Goal: Submit feedback/report problem

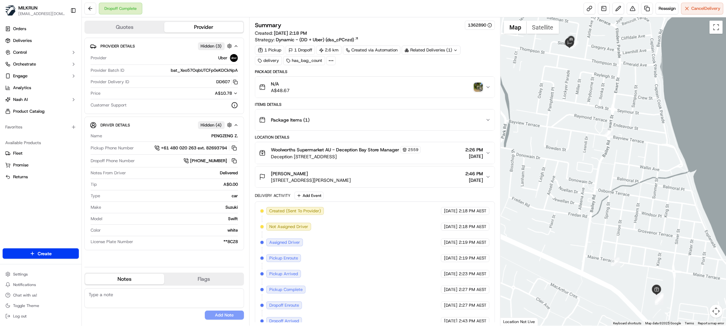
click at [479, 93] on div "N/A A$48.67" at bounding box center [372, 86] width 226 height 13
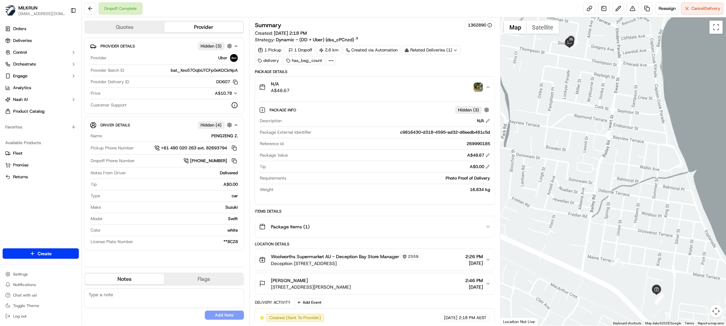
click at [476, 86] on img "button" at bounding box center [478, 86] width 9 height 9
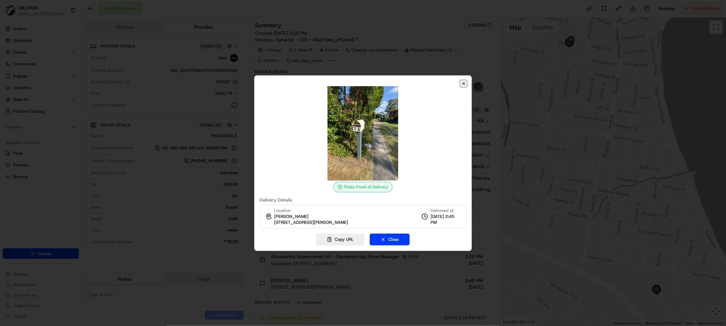
click at [465, 81] on icon "button" at bounding box center [463, 83] width 5 height 5
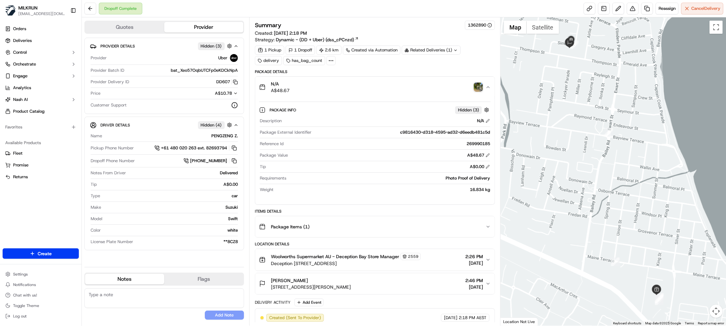
click at [475, 87] on img "button" at bounding box center [478, 86] width 9 height 9
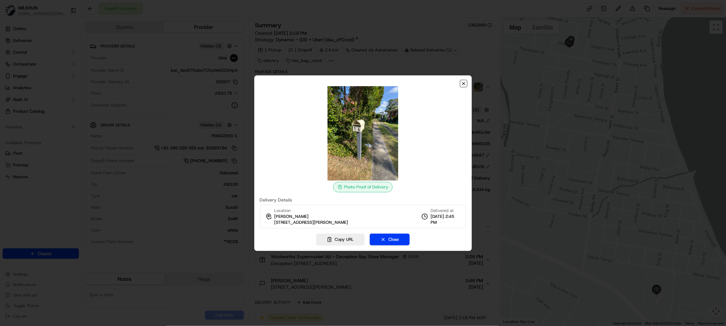
click at [464, 83] on icon "button" at bounding box center [463, 83] width 3 height 3
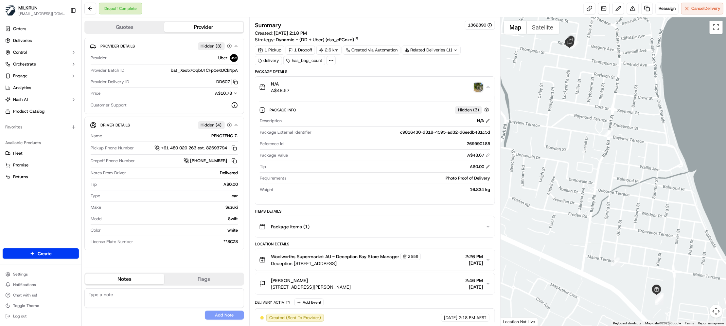
click at [479, 85] on img "button" at bounding box center [478, 86] width 9 height 9
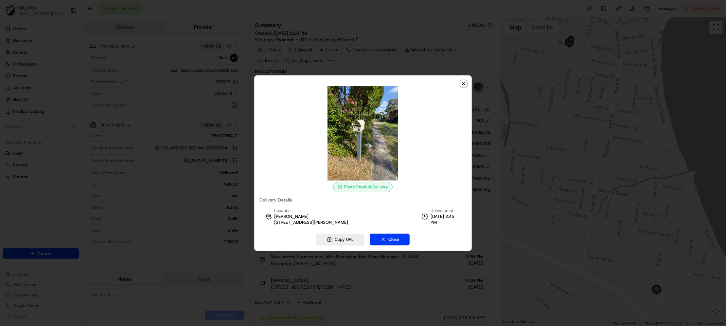
click at [464, 82] on icon "button" at bounding box center [463, 83] width 5 height 5
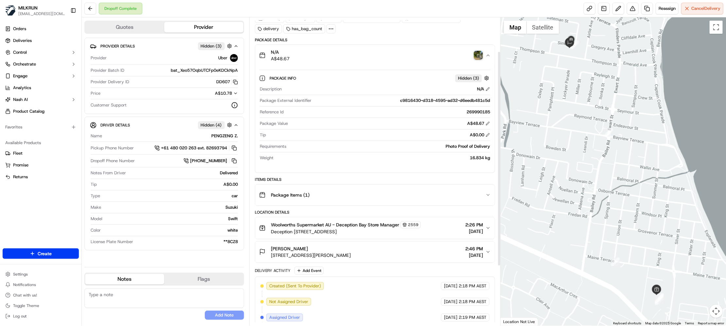
scroll to position [49, 0]
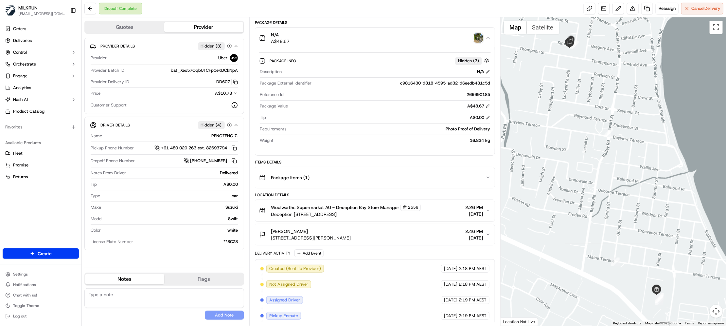
click at [478, 41] on img "button" at bounding box center [478, 37] width 9 height 9
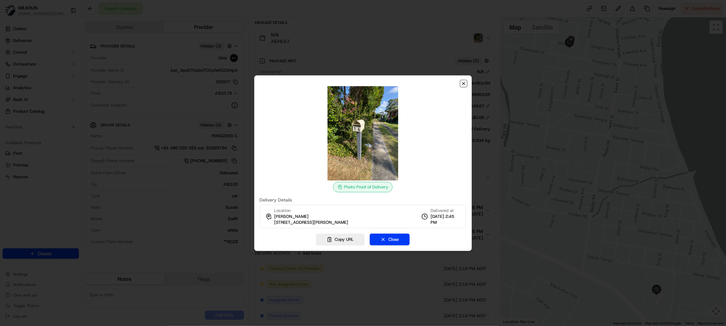
click at [464, 83] on icon "button" at bounding box center [463, 83] width 5 height 5
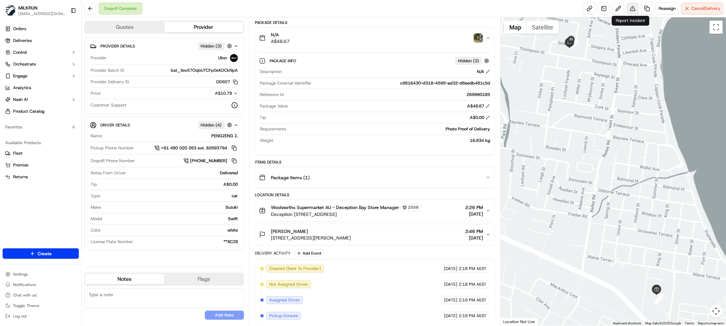
click at [630, 5] on button at bounding box center [633, 9] width 12 height 12
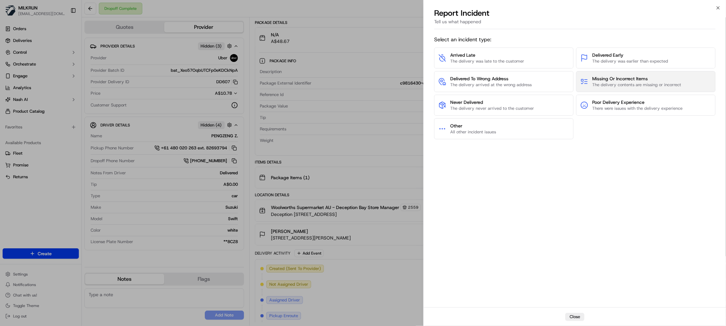
click at [609, 79] on span "Missing Or Incorrect Items" at bounding box center [636, 78] width 89 height 7
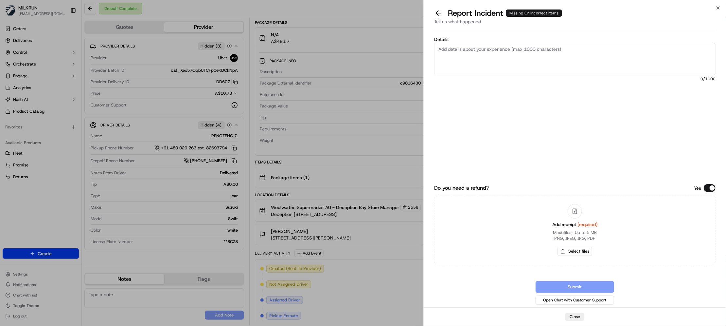
click at [506, 54] on textarea "Details" at bounding box center [574, 59] width 281 height 32
click at [475, 60] on textarea "Details" at bounding box center [574, 59] width 281 height 32
paste textarea "Customer reported 1 missing item. Store confirmed the item was included in the …"
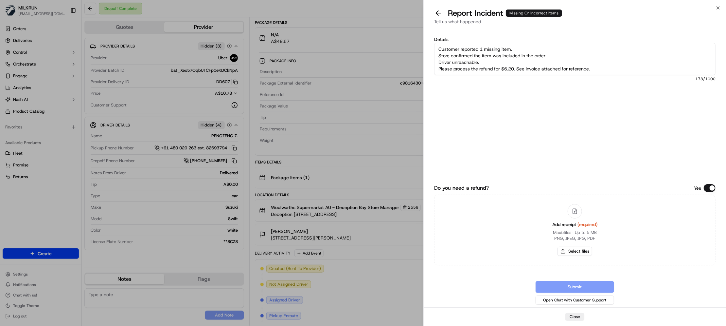
click at [483, 49] on textarea "Customer reported 1 missing item. Store confirmed the item was included in the …" at bounding box center [574, 59] width 281 height 32
click at [512, 52] on textarea "Customer reported 3 missing item. Store confirmed the item was included in the …" at bounding box center [574, 59] width 281 height 32
click at [509, 49] on textarea "Customer reported 3 missing item. Store confirmed the item was included in the …" at bounding box center [574, 59] width 281 height 32
click at [553, 55] on textarea "Customer reported 3 missing items. Store confirmed the item was included in the…" at bounding box center [574, 59] width 281 height 32
click at [491, 60] on textarea "Customer reported 3 missing items. Store confirmed the item was included in the…" at bounding box center [574, 59] width 281 height 32
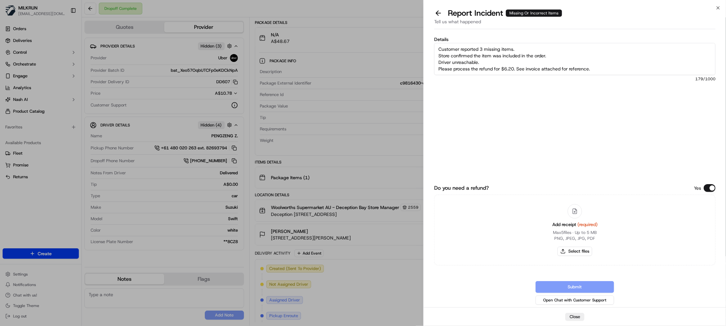
click at [533, 44] on textarea "Customer reported 3 missing items. Store confirmed the item was included in the…" at bounding box center [574, 59] width 281 height 32
paste textarea "Coca-Cola Classic Soft Drink Bottle 1.25L x2 $5.28 Bx Earth Dog All Natural Sha…"
click at [578, 63] on textarea "Customer reported 3 missing items: Coca-Cola Classic Soft Drink Bottle 1.25L x2…" at bounding box center [574, 59] width 281 height 32
drag, startPoint x: 471, startPoint y: 69, endPoint x: 432, endPoint y: 66, distance: 39.4
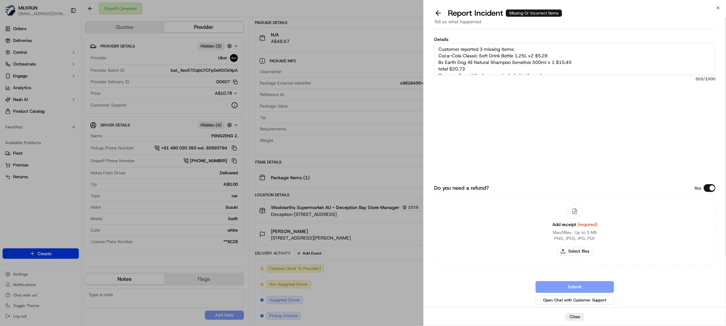
click at [432, 66] on div "Details Customer reported 3 missing items: Coca-Cola Classic Soft Drink Bottle …" at bounding box center [575, 169] width 302 height 275
click at [509, 69] on textarea "Customer reported 3 missing items: Coca-Cola Classic Soft Drink Bottle 1.25L x2…" at bounding box center [574, 59] width 281 height 32
type textarea "Customer reported 3 missing items: Coca-Cola Classic Soft Drink Bottle 1.25L x2…"
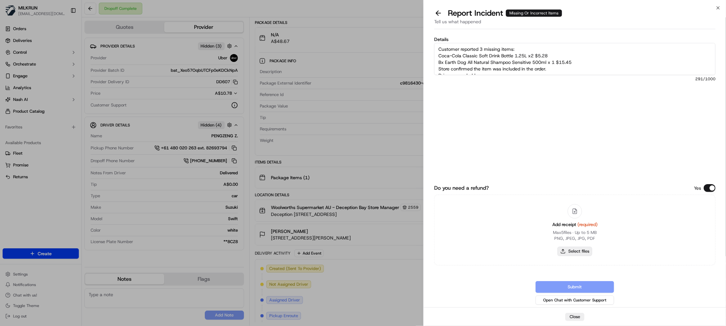
click at [581, 249] on button "Select files" at bounding box center [575, 250] width 35 height 9
click at [578, 250] on button "Select files" at bounding box center [575, 250] width 35 height 9
type input "C:\fakepath\karen2.jpg"
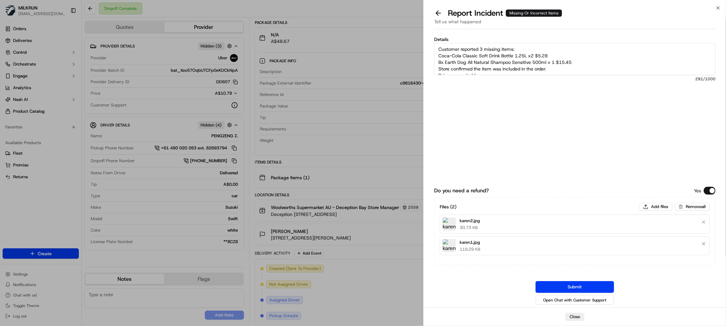
click at [568, 63] on textarea "Customer reported 3 missing items: Coca-Cola Classic Soft Drink Bottle 1.25L x2…" at bounding box center [574, 59] width 281 height 32
click at [492, 61] on textarea "Customer reported 3 missing items: Coca-Cola Classic Soft Drink Bottle 1.25L x2…" at bounding box center [574, 59] width 281 height 32
type textarea "Customer reported 3 missing items: Coca-Cola Classic Soft Drink Bottle 1.25L x2…"
click at [575, 287] on button "Submit" at bounding box center [575, 287] width 79 height 12
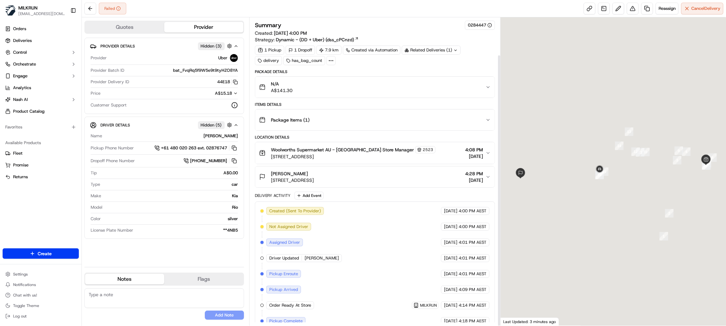
scroll to position [42, 0]
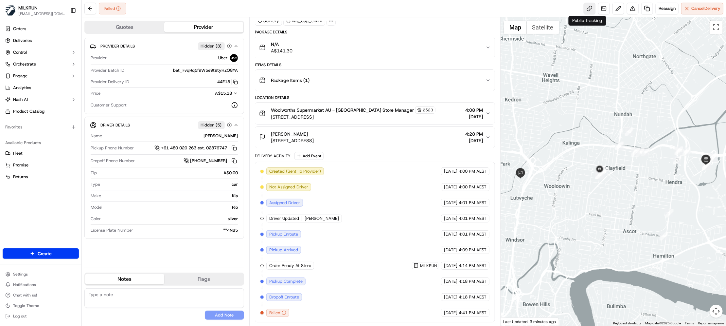
click at [585, 12] on link at bounding box center [590, 9] width 12 height 12
